Goal: Use online tool/utility: Utilize a website feature to perform a specific function

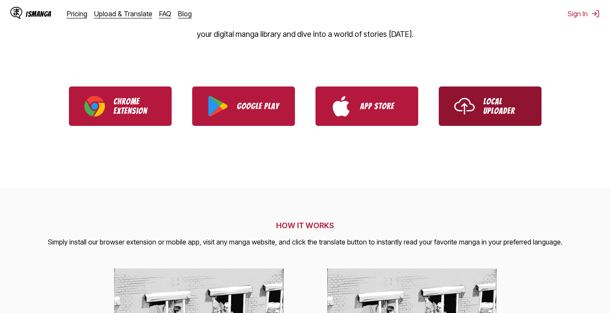
click at [488, 108] on p "Local Uploader" at bounding box center [505, 106] width 43 height 19
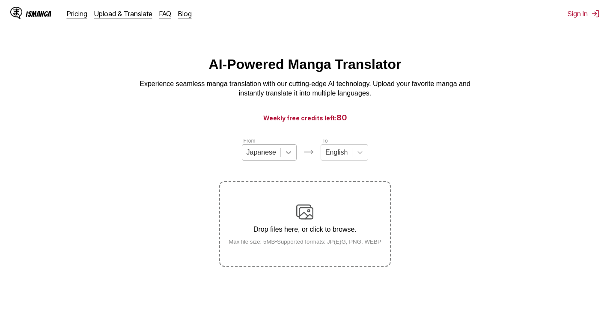
click at [290, 154] on icon at bounding box center [288, 152] width 9 height 9
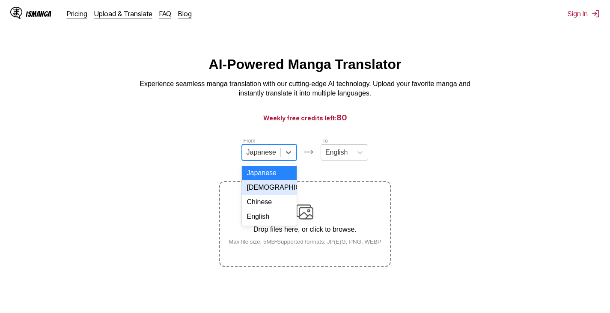
click at [263, 195] on div "[DEMOGRAPHIC_DATA]" at bounding box center [269, 187] width 55 height 15
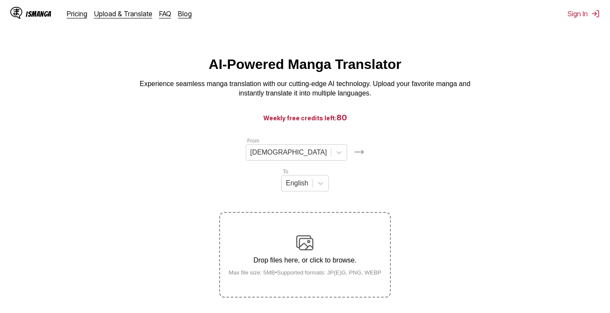
click at [314, 234] on img at bounding box center [304, 242] width 17 height 17
click at [0, 0] on input "Drop files here, or click to browse. Max file size: 5MB • Supported formats: JP…" at bounding box center [0, 0] width 0 height 0
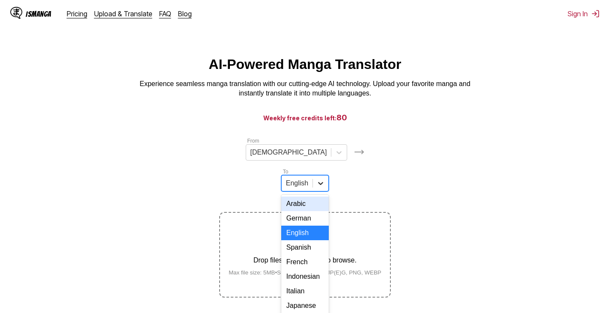
click at [329, 176] on div at bounding box center [320, 183] width 15 height 15
click at [329, 269] on div "Indonesian" at bounding box center [305, 276] width 48 height 15
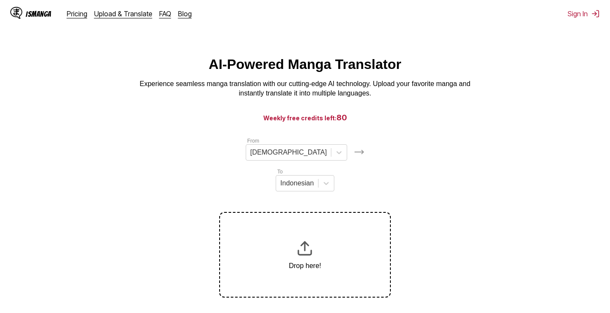
click at [303, 240] on img at bounding box center [304, 248] width 17 height 17
click at [305, 240] on img at bounding box center [304, 248] width 17 height 17
click at [305, 262] on p "Drop here!" at bounding box center [305, 266] width 33 height 8
click at [307, 240] on img at bounding box center [304, 248] width 17 height 17
click at [592, 9] on img at bounding box center [596, 13] width 9 height 9
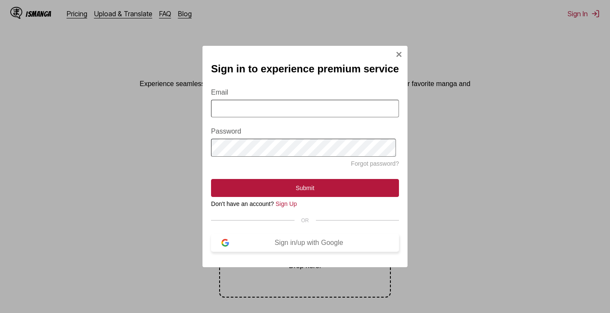
click at [285, 252] on button "Sign in/up with Google" at bounding box center [305, 243] width 188 height 18
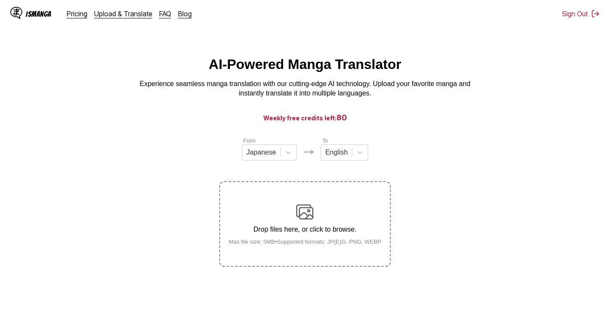
scroll to position [43, 0]
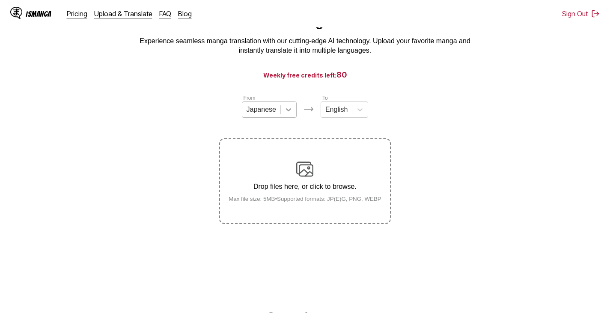
click at [289, 111] on icon at bounding box center [288, 109] width 9 height 9
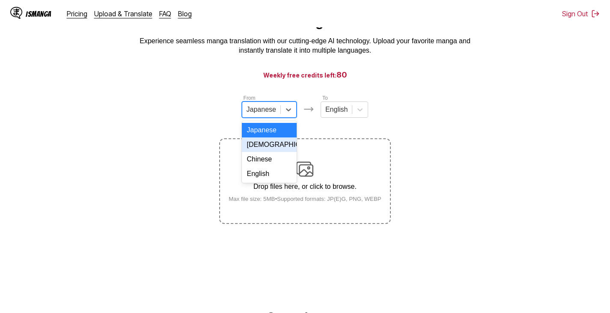
click at [266, 152] on div "[DEMOGRAPHIC_DATA]" at bounding box center [269, 144] width 55 height 15
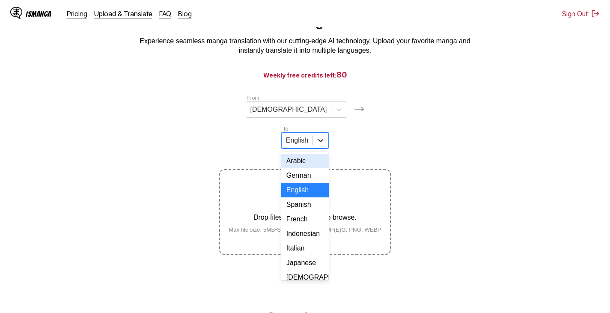
click at [325, 136] on icon at bounding box center [321, 140] width 9 height 9
click at [329, 227] on div "Indonesian" at bounding box center [305, 234] width 48 height 15
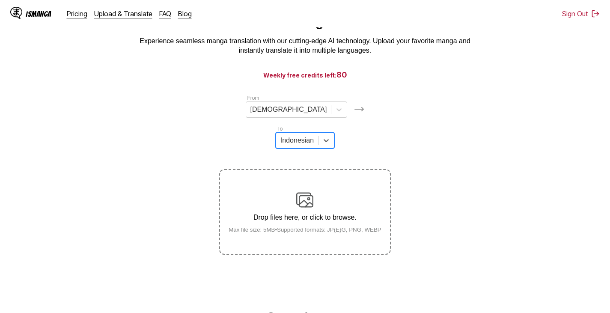
scroll to position [0, 0]
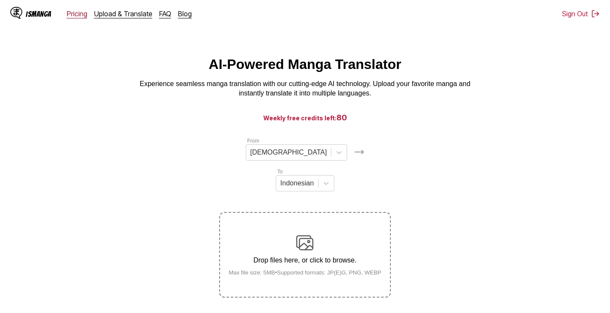
click at [79, 18] on link "Pricing" at bounding box center [77, 13] width 21 height 9
